Goal: Information Seeking & Learning: Learn about a topic

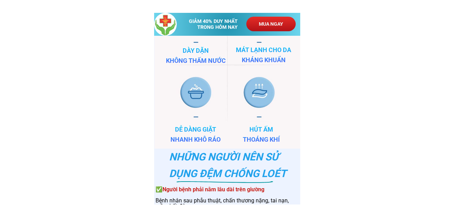
scroll to position [2085, 0]
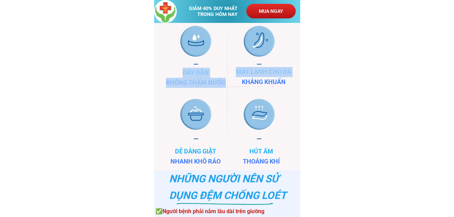
drag, startPoint x: 183, startPoint y: 71, endPoint x: 222, endPoint y: 82, distance: 41.2
click at [222, 82] on div "Hút ẩm và thoáng khí Giữ sạch sẽ cả ngày Mang lại sự thoải mái dành cho cha mẹ …" at bounding box center [229, 34] width 190 height 274
click at [217, 82] on h3 "Mát lạnh cho da Kháng khuẩn" at bounding box center [264, 77] width 122 height 20
drag, startPoint x: 183, startPoint y: 72, endPoint x: 288, endPoint y: 82, distance: 105.1
click at [288, 82] on div "Hút ẩm và thoáng khí Giữ sạch sẽ cả ngày Mang lại sự thoải mái dành cho cha mẹ …" at bounding box center [229, 34] width 190 height 274
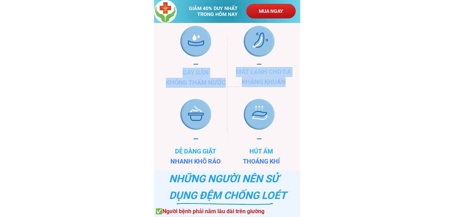
copy div "Dày dặn không thấm nước Mát lạnh cho da Kháng khuẩn"
click at [200, 82] on h3 "Dày dặn không thấm nước" at bounding box center [196, 78] width 122 height 20
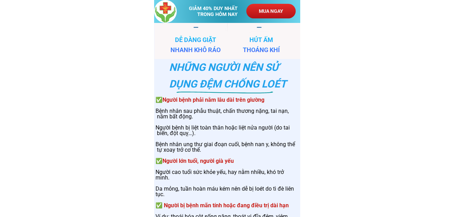
scroll to position [2189, 0]
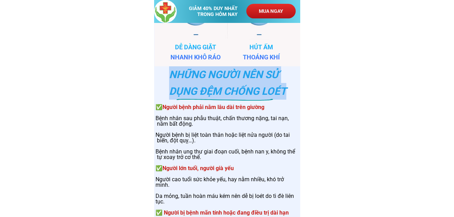
drag, startPoint x: 172, startPoint y: 70, endPoint x: 282, endPoint y: 91, distance: 111.9
copy div "Những người nên sử dụng đệm chống loét"
click at [230, 82] on div at bounding box center [225, 100] width 113 height 36
click at [227, 88] on div at bounding box center [225, 100] width 113 height 36
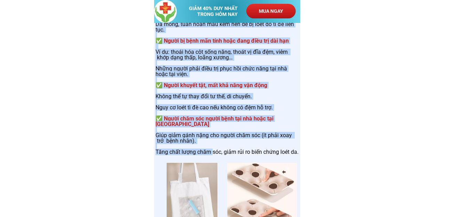
scroll to position [2363, 0]
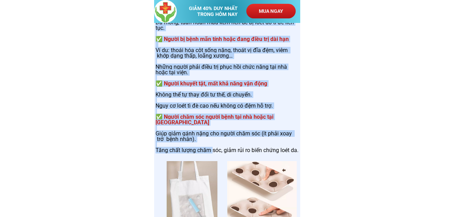
copy h3 "Lorem ipsu dolo sit ame con adip elitse Doei temp inc utla etdol, magn aliqua e…"
drag, startPoint x: 165, startPoint y: 71, endPoint x: 210, endPoint y: 155, distance: 95.6
click at [210, 153] on h3 "✅ Người bệnh phải nằm lâu dài trên giường Bệnh nhân sau phẫu thuật, chấn thương…" at bounding box center [226, 42] width 143 height 222
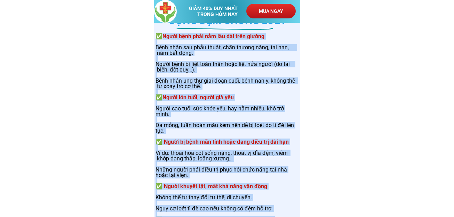
scroll to position [2259, 0]
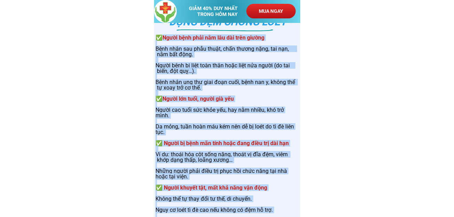
click at [165, 40] on span "Người bệnh phải nằm lâu dài trên giường" at bounding box center [213, 37] width 102 height 7
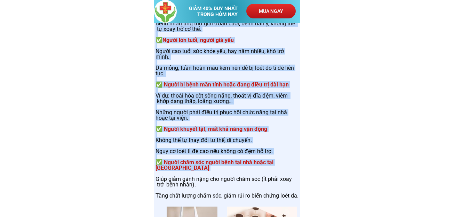
scroll to position [2328, 0]
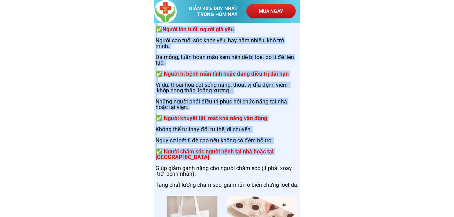
drag, startPoint x: 158, startPoint y: 38, endPoint x: 207, endPoint y: 189, distance: 159.0
click at [207, 188] on h3 "✅ Người bệnh phải nằm lâu dài trên giường Bệnh nhân sau phẫu thuật, chấn thương…" at bounding box center [226, 77] width 143 height 222
copy h3 "✅ Lorem ipsu dolo sit ame con adip elitse Doei temp inc utla etdol, magn aliqua…"
click at [204, 108] on h3 "✅ Người bệnh phải nằm lâu dài trên giường Bệnh nhân sau phẫu thuật, chấn thương…" at bounding box center [226, 77] width 143 height 222
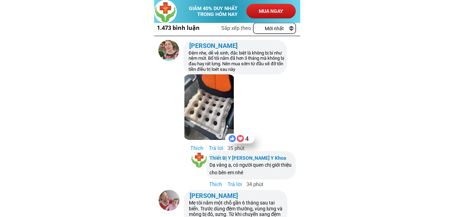
scroll to position [2919, 0]
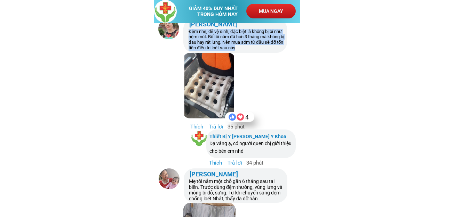
copy div "Đệm nhẹ, dễ vệ sinh, đặc biệt là không bị bí như nệm mút. Bố tôi nằm đã hơn 3 t…"
drag, startPoint x: 188, startPoint y: 33, endPoint x: 244, endPoint y: 48, distance: 57.9
click at [244, 48] on div "Thích Trả lời 35 phút [PERSON_NAME] [PERSON_NAME] [PERSON_NAME] nhẹ, dễ vệ sinh…" at bounding box center [222, 74] width 129 height 113
copy div "Đệm nhẹ, dễ vệ sinh, đặc biệt là không bị bí như nệm mút. Bố tôi nằm đã hơn 3 t…"
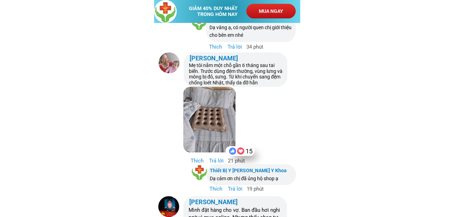
scroll to position [3024, 0]
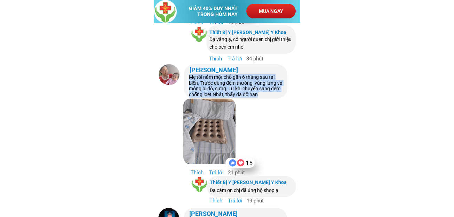
drag, startPoint x: 190, startPoint y: 78, endPoint x: 262, endPoint y: 97, distance: 75.0
click at [262, 97] on h3 "Mẹ tôi nằm một chỗ gần 6 tháng sau tai biến. Trước dùng đệm thường, vùng lưng v…" at bounding box center [237, 85] width 96 height 23
copy h3 "Mẹ tôi nằm một chỗ gần 6 tháng sau tai biến. Trước dùng đệm thường, vùng lưng v…"
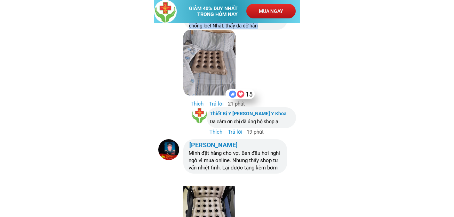
scroll to position [3093, 0]
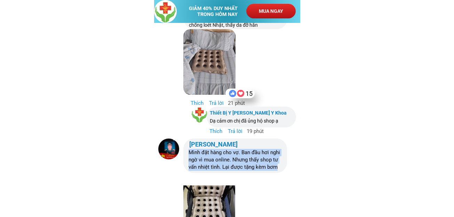
drag, startPoint x: 189, startPoint y: 153, endPoint x: 277, endPoint y: 171, distance: 89.9
click at [279, 168] on h3 "Mình đặt hàng cho vợ. Ban đầu hơi nghi ngờ vì mua online. Nhưng thấy shop tư vấ…" at bounding box center [236, 160] width 96 height 22
copy h3 "Mình đặt hàng cho vợ. Ban đầu hơi nghi ngờ vì mua online. Nhưng thấy shop tư vấ…"
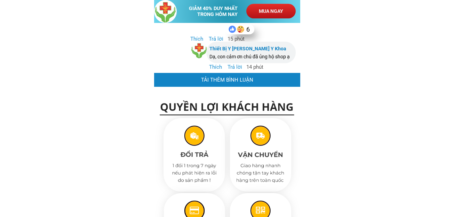
scroll to position [3336, 0]
